Goal: Task Accomplishment & Management: Use online tool/utility

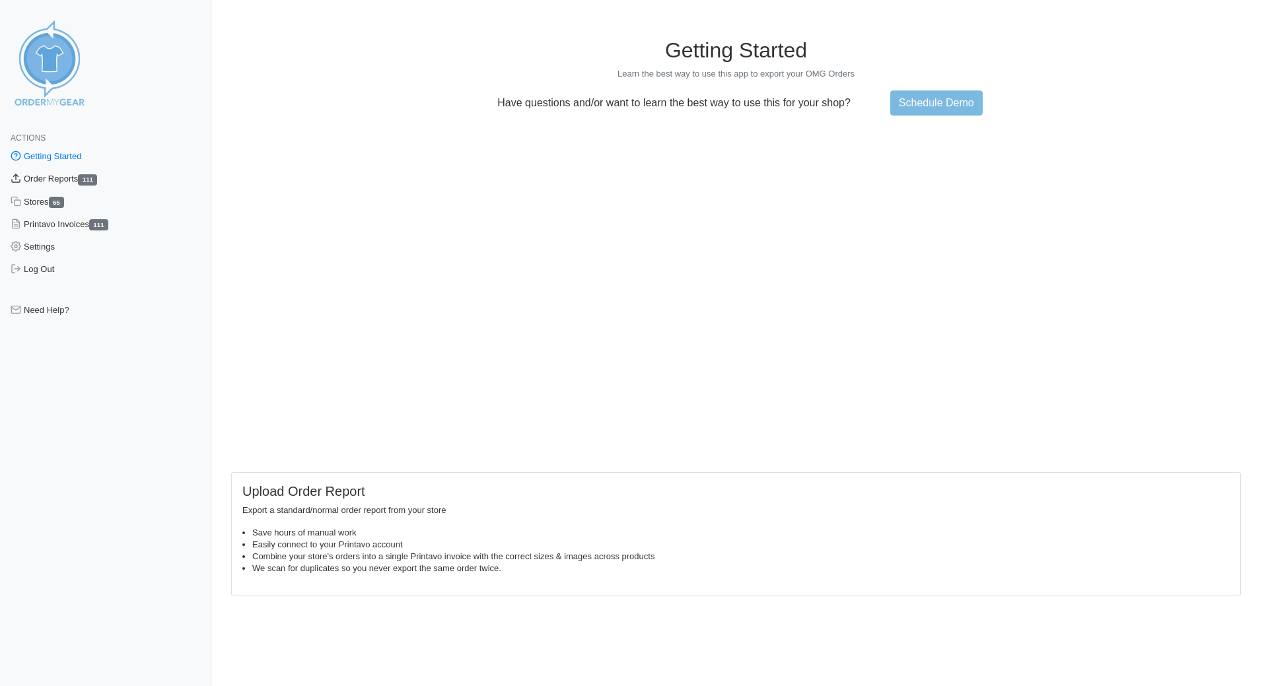
click at [74, 174] on link "Order Reports 111" at bounding box center [105, 179] width 211 height 22
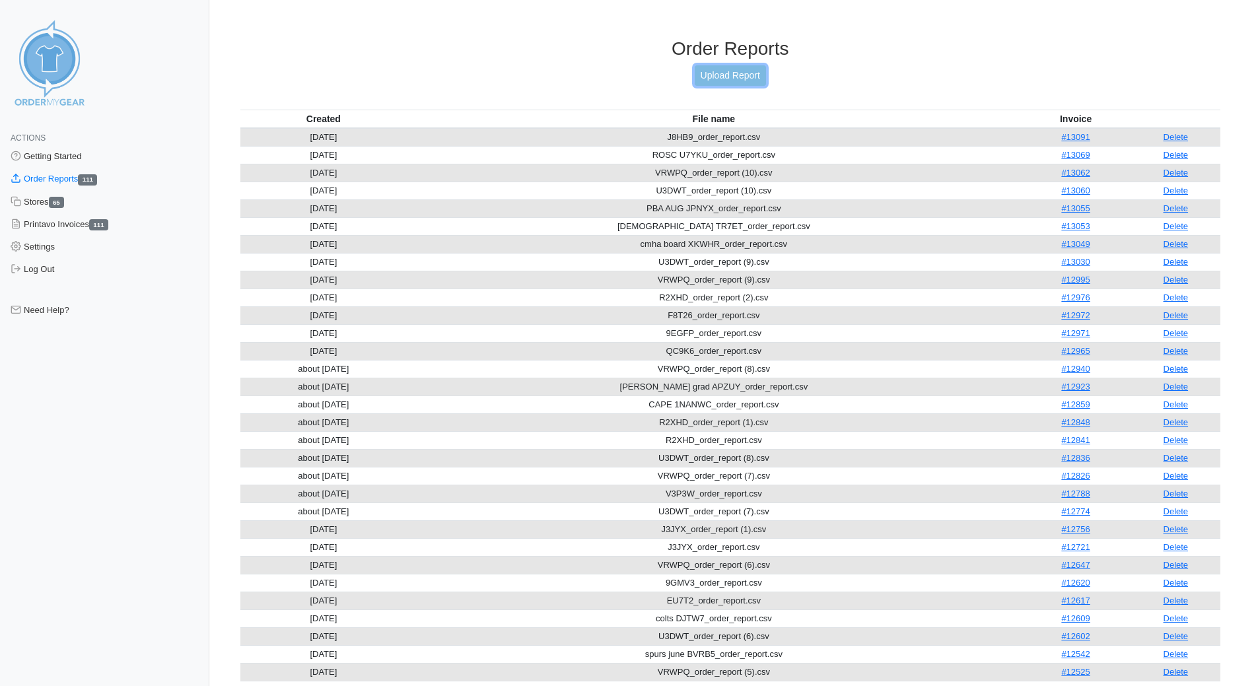
click at [726, 80] on link "Upload Report" at bounding box center [730, 75] width 71 height 20
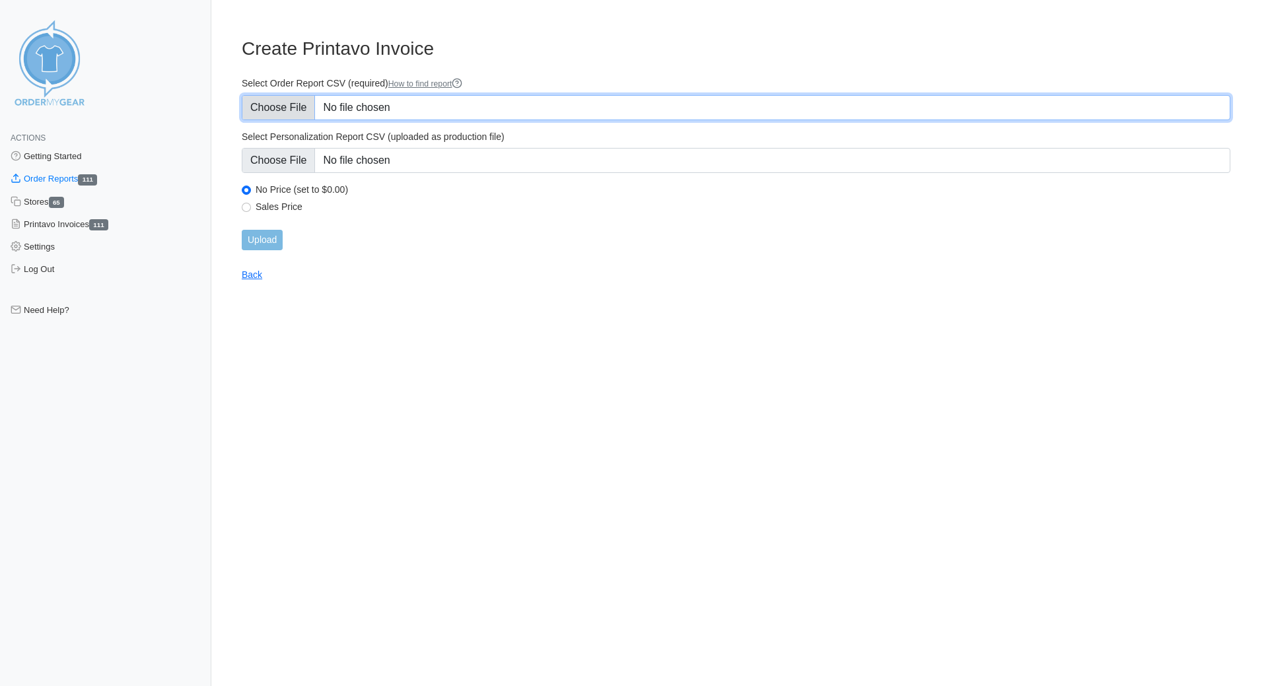
click at [283, 108] on input "Select Order Report CSV (required) How to find report" at bounding box center [736, 107] width 989 height 25
type input "C:\fakepath\mccoy DJTW7_order_report.csv"
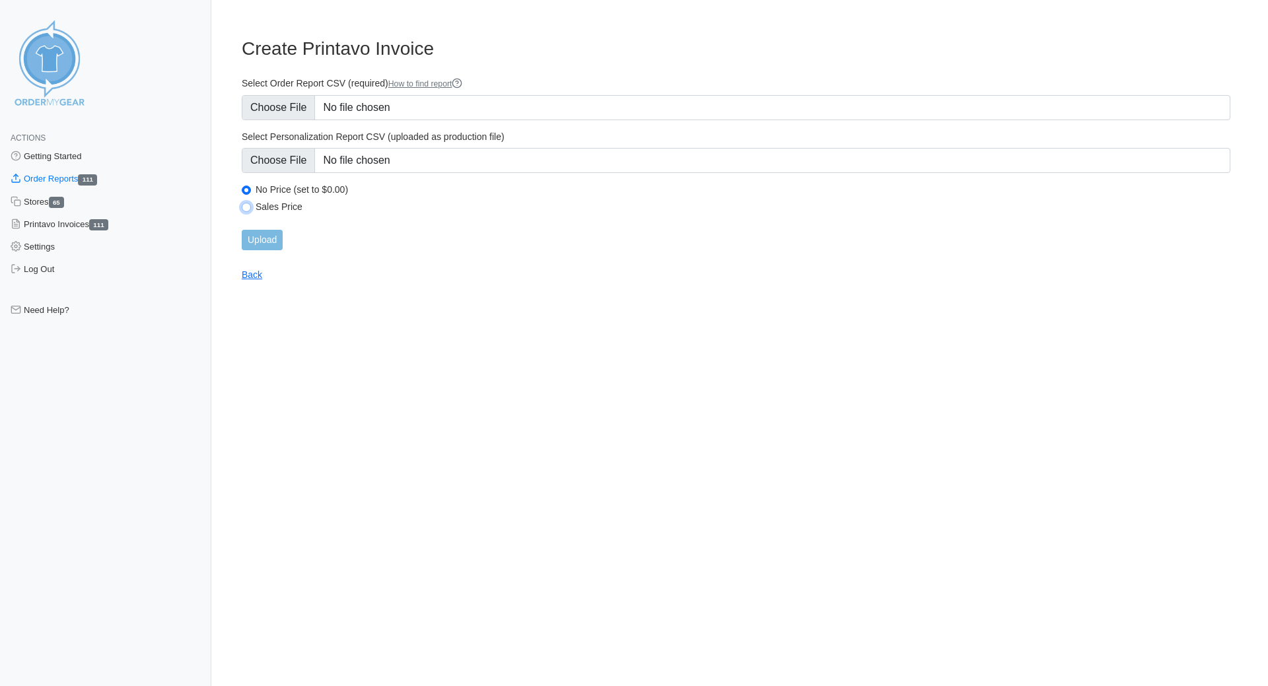
click at [242, 205] on input "Sales Price" at bounding box center [246, 207] width 9 height 9
radio input "true"
click at [258, 236] on input "Upload" at bounding box center [262, 240] width 41 height 20
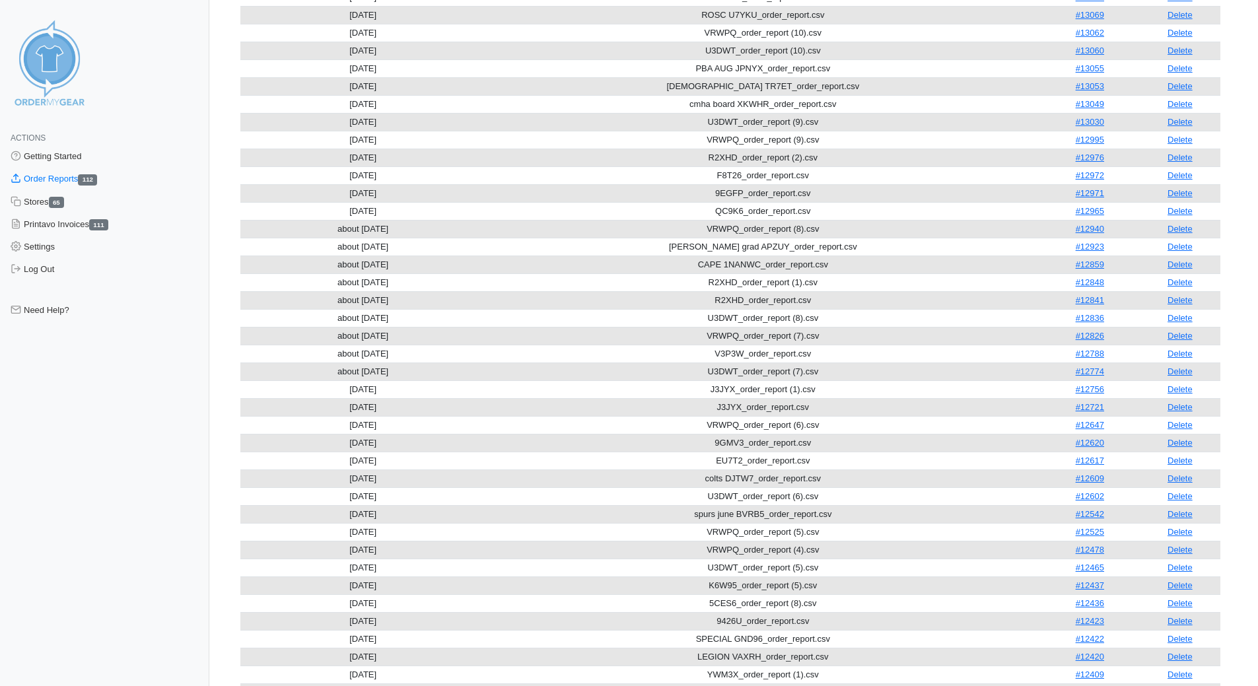
scroll to position [462, 0]
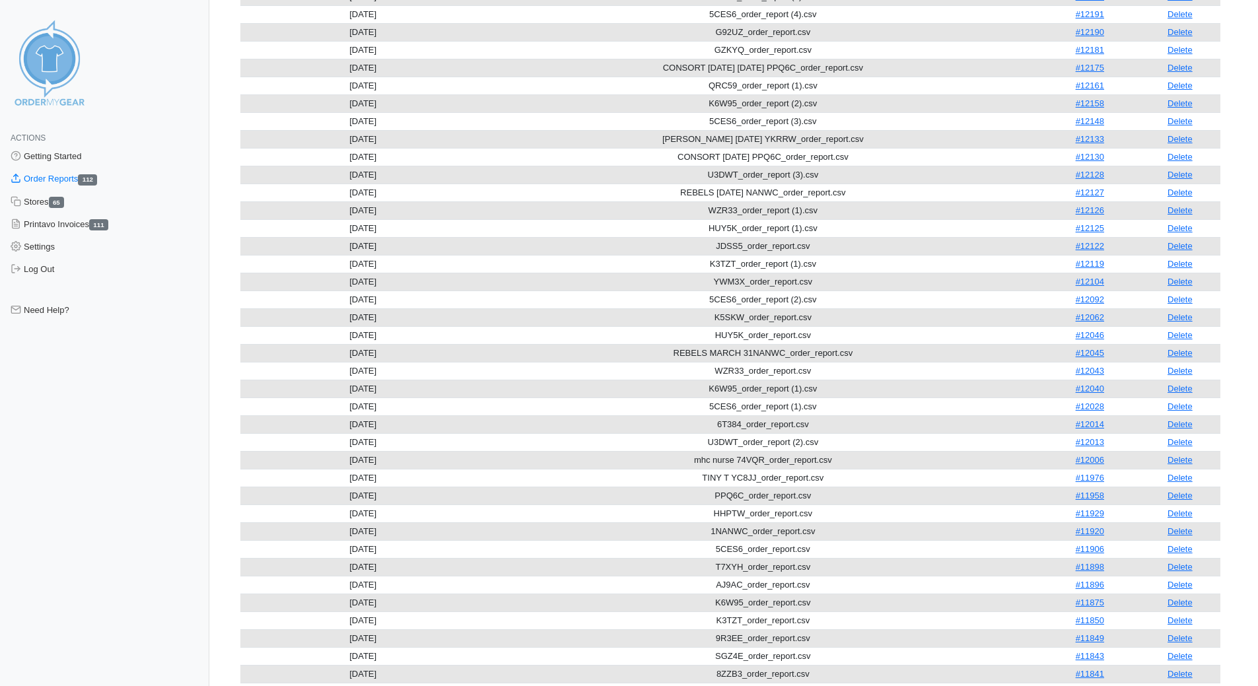
scroll to position [1484, 0]
